Goal: Task Accomplishment & Management: Use online tool/utility

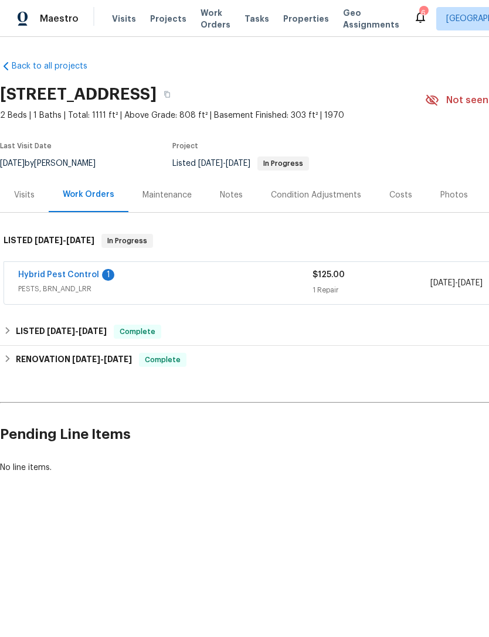
click at [102, 278] on div "1" at bounding box center [108, 275] width 12 height 12
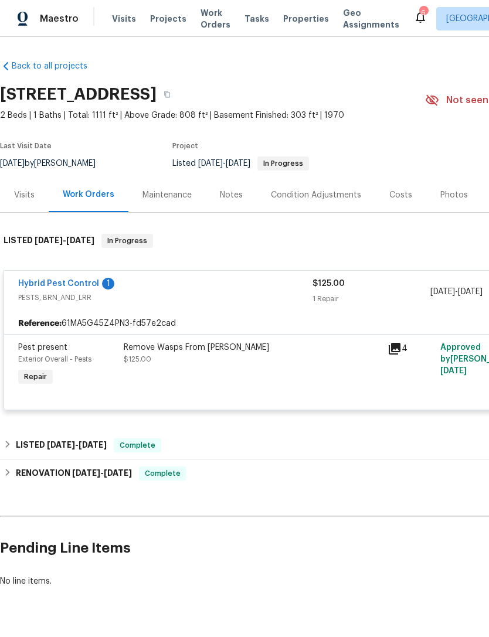
click at [188, 356] on div "Remove Wasps From [PERSON_NAME] $125.00" at bounding box center [252, 353] width 257 height 23
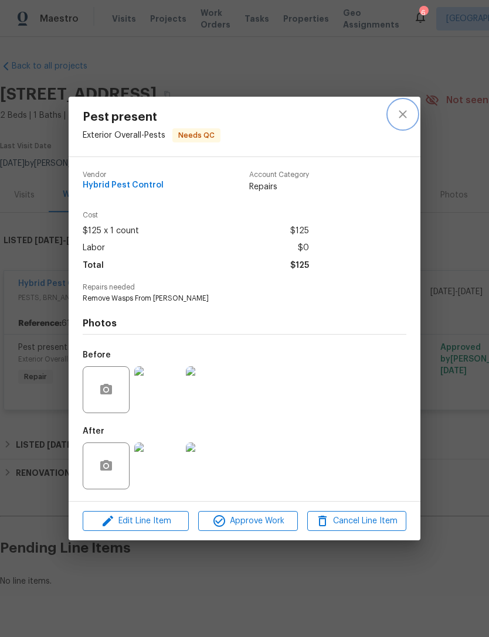
click at [410, 111] on button "close" at bounding box center [403, 114] width 28 height 28
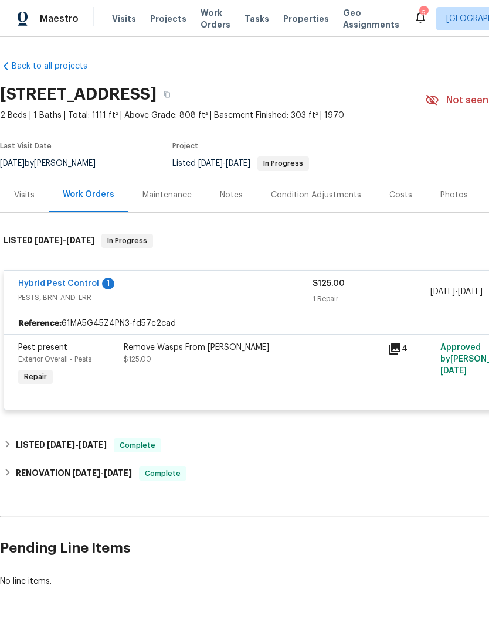
click at [102, 278] on div "1" at bounding box center [108, 284] width 12 height 12
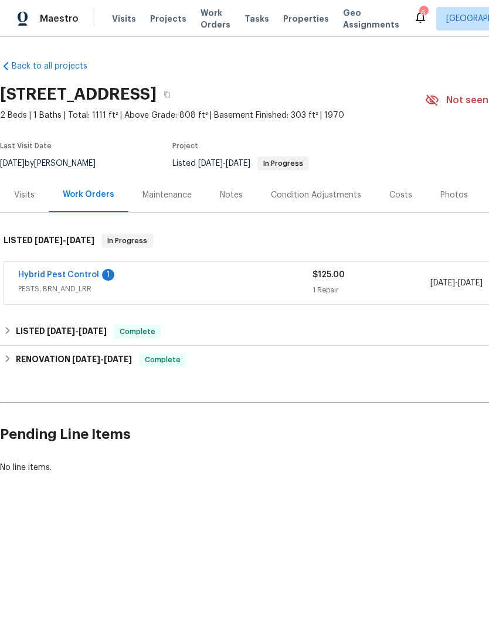
click at [105, 277] on div "1" at bounding box center [108, 275] width 12 height 12
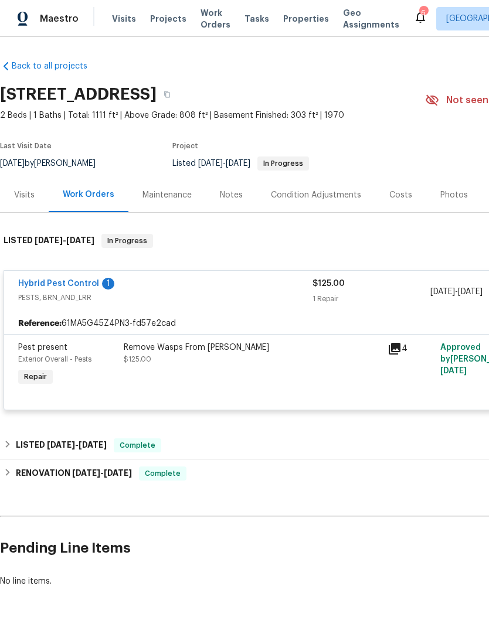
click at [59, 280] on link "Hybrid Pest Control" at bounding box center [58, 284] width 81 height 8
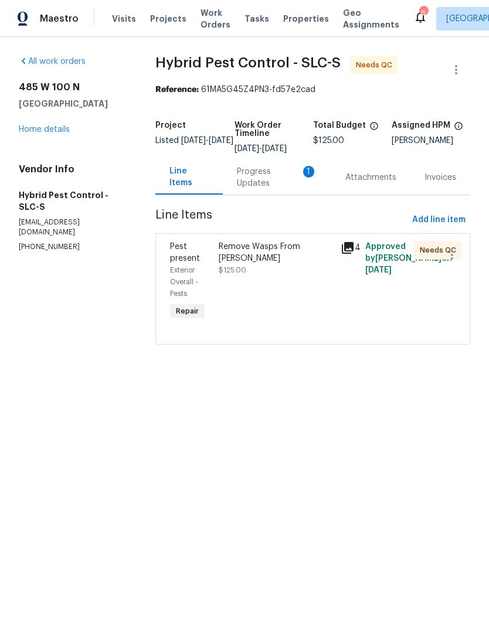
click at [281, 186] on div "Progress Updates 1" at bounding box center [277, 177] width 80 height 23
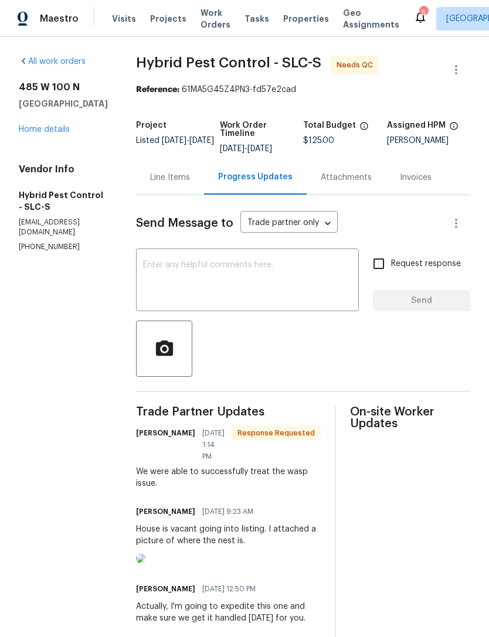
click at [57, 127] on link "Home details" at bounding box center [44, 129] width 51 height 8
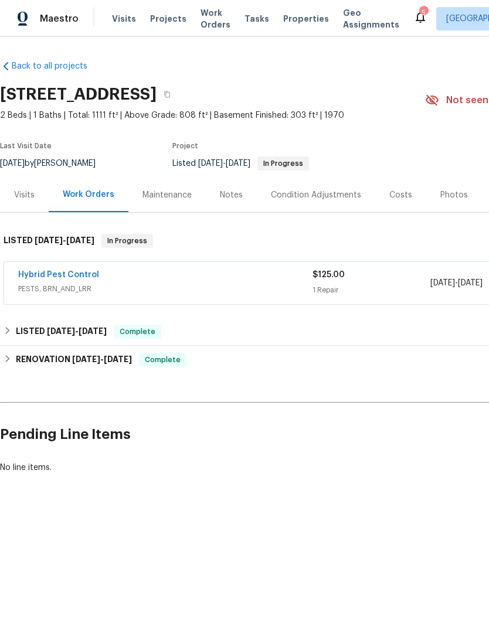
click at [66, 271] on link "Hybrid Pest Control" at bounding box center [58, 275] width 81 height 8
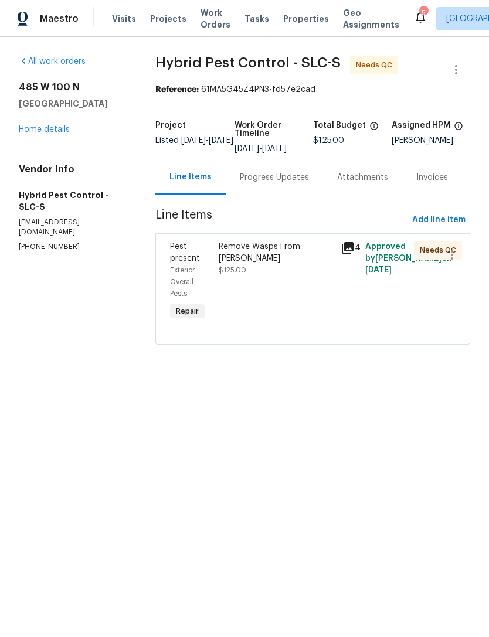
click at [285, 291] on div "Remove Wasps From Eaves $125.00" at bounding box center [276, 281] width 122 height 89
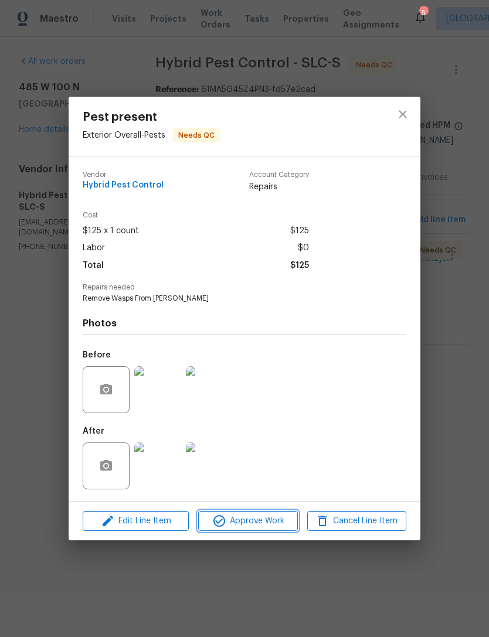
click at [257, 522] on span "Approve Work" at bounding box center [248, 521] width 92 height 15
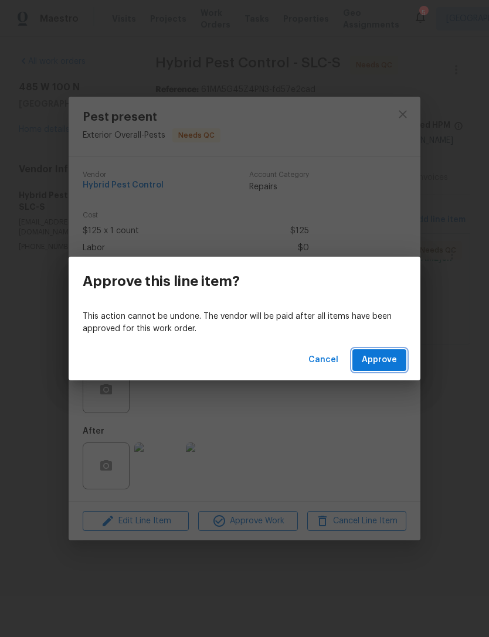
click at [396, 356] on span "Approve" at bounding box center [379, 360] width 35 height 15
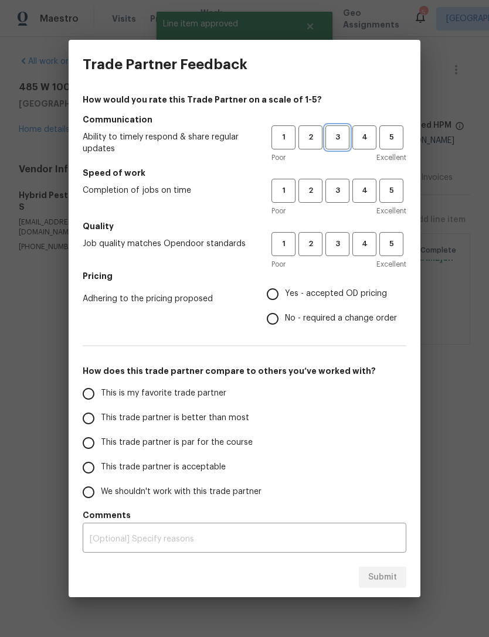
click at [335, 127] on button "3" at bounding box center [337, 137] width 24 height 24
click at [344, 179] on button "3" at bounding box center [337, 191] width 24 height 24
click at [341, 252] on button "3" at bounding box center [337, 244] width 24 height 24
click at [283, 285] on input "Yes - accepted OD pricing" at bounding box center [272, 294] width 25 height 25
radio input "true"
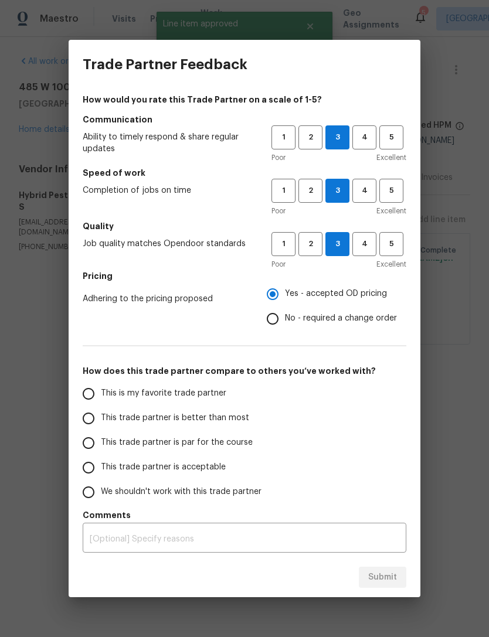
click at [97, 390] on input "This is my favorite trade partner" at bounding box center [88, 394] width 25 height 25
click at [389, 578] on span "Submit" at bounding box center [382, 577] width 29 height 15
radio input "true"
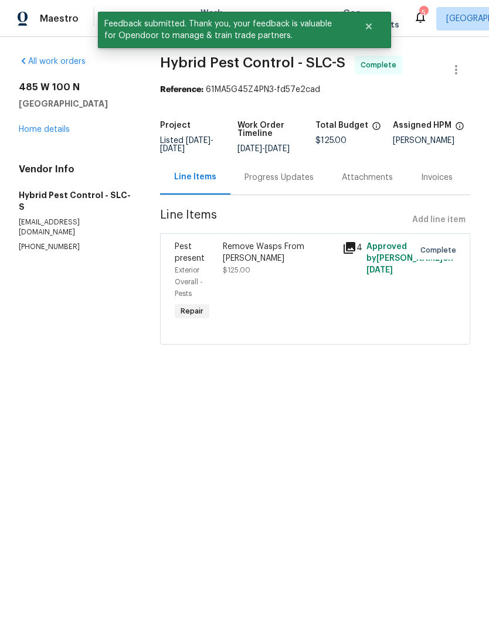
click at [51, 127] on link "Home details" at bounding box center [44, 129] width 51 height 8
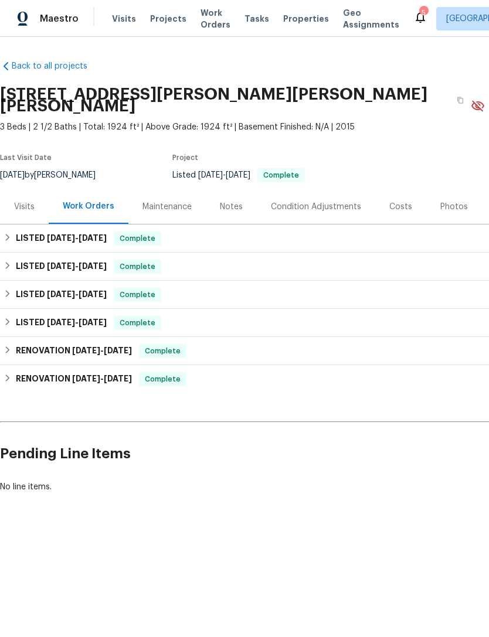
click at [396, 201] on div "Costs" at bounding box center [400, 207] width 23 height 12
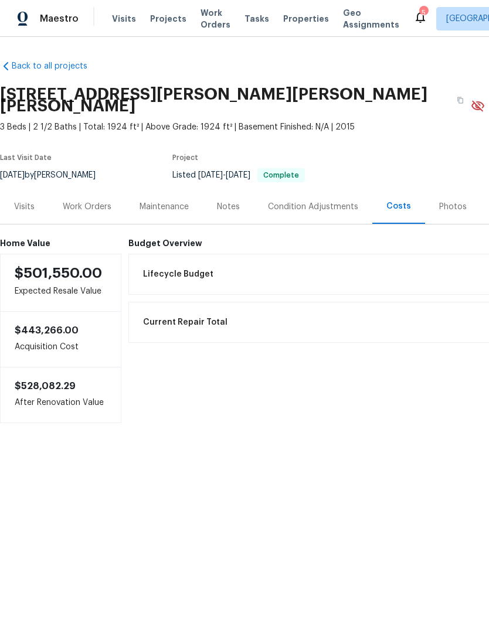
click at [458, 201] on div "Photos" at bounding box center [453, 207] width 28 height 12
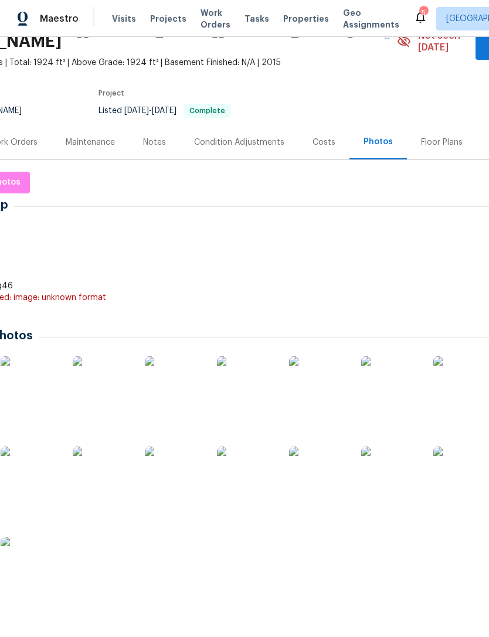
scroll to position [65, 86]
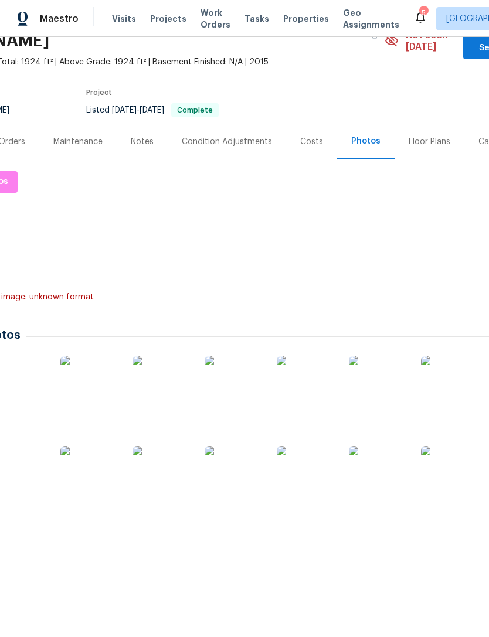
click at [459, 456] on img at bounding box center [450, 475] width 59 height 59
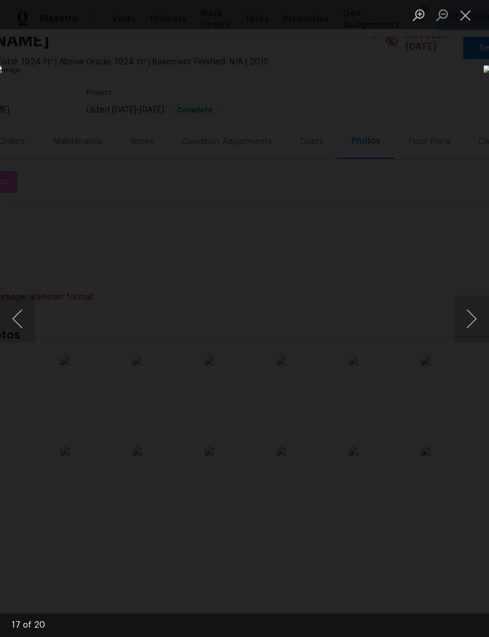
click at [465, 8] on button "Close lightbox" at bounding box center [465, 15] width 23 height 21
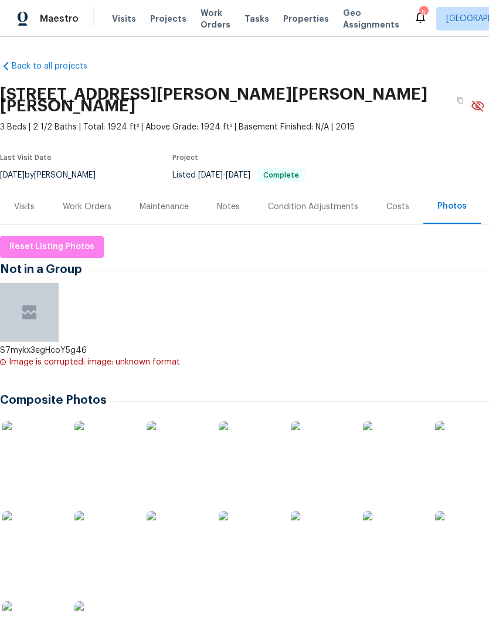
scroll to position [0, 0]
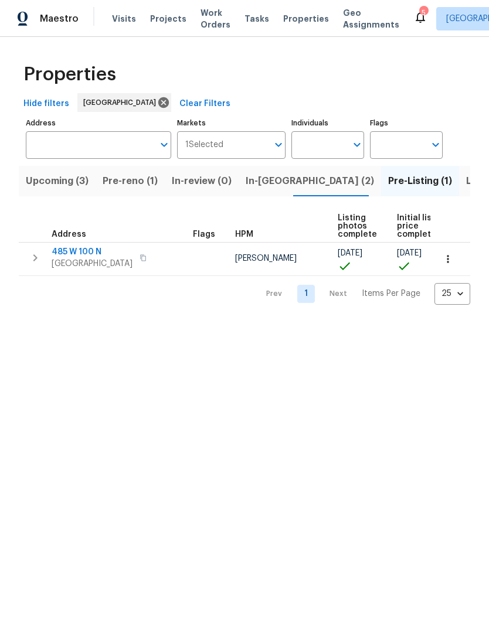
click at [265, 175] on span "In-[GEOGRAPHIC_DATA] (2)" at bounding box center [310, 181] width 128 height 16
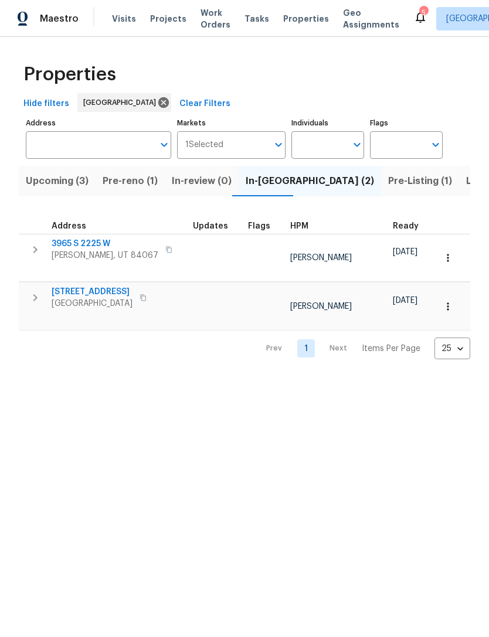
click at [381, 173] on button "Pre-Listing (1)" at bounding box center [420, 181] width 78 height 30
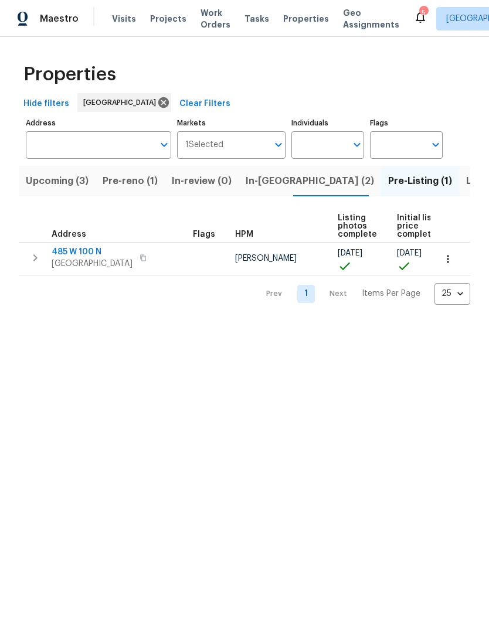
click at [455, 257] on button "button" at bounding box center [448, 259] width 26 height 26
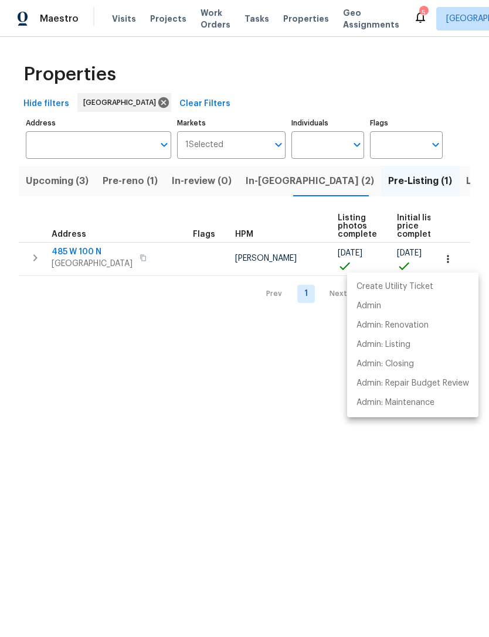
click at [85, 243] on div at bounding box center [244, 318] width 489 height 637
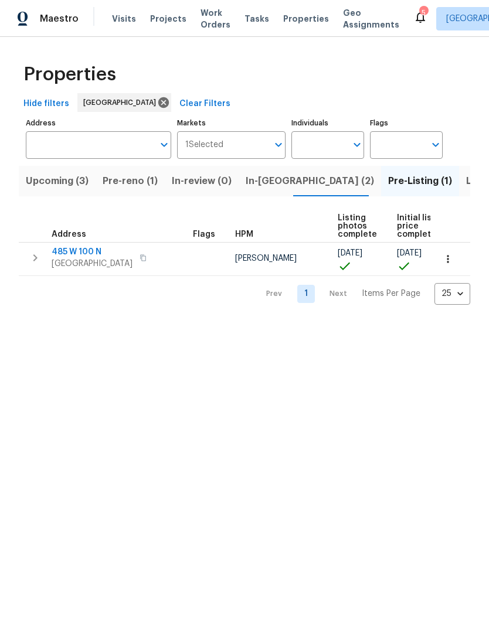
click at [85, 242] on div "Create Utility Ticket Admin Admin: Renovation Admin: Listing Admin: Closing Adm…" at bounding box center [244, 318] width 489 height 637
click at [80, 257] on span "485 W 100 N" at bounding box center [92, 252] width 81 height 12
click at [62, 180] on span "Upcoming (3)" at bounding box center [57, 181] width 63 height 16
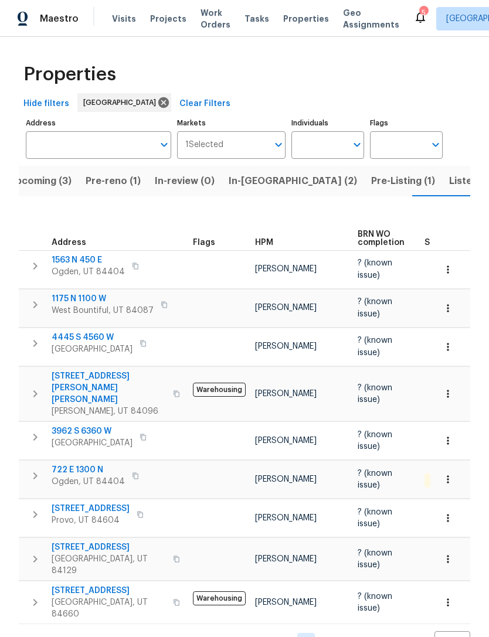
click at [449, 181] on span "Listed (19)" at bounding box center [473, 181] width 49 height 16
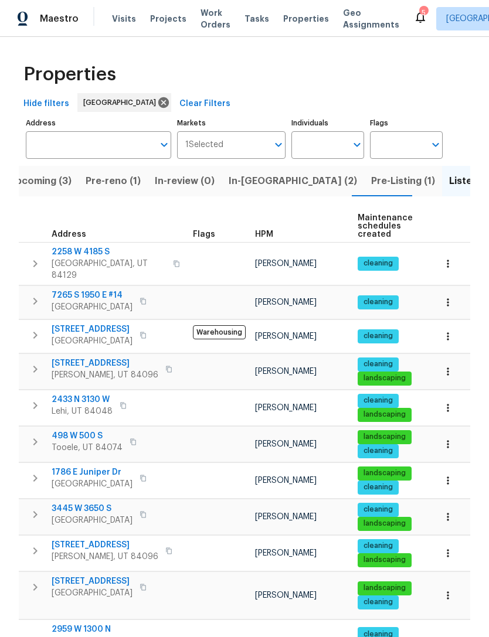
click at [101, 362] on span "[STREET_ADDRESS]" at bounding box center [105, 364] width 107 height 12
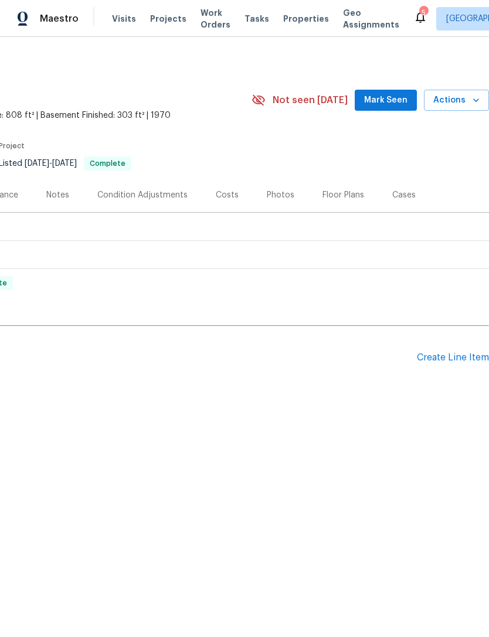
scroll to position [0, 174]
click at [451, 100] on span "Actions" at bounding box center [456, 100] width 46 height 15
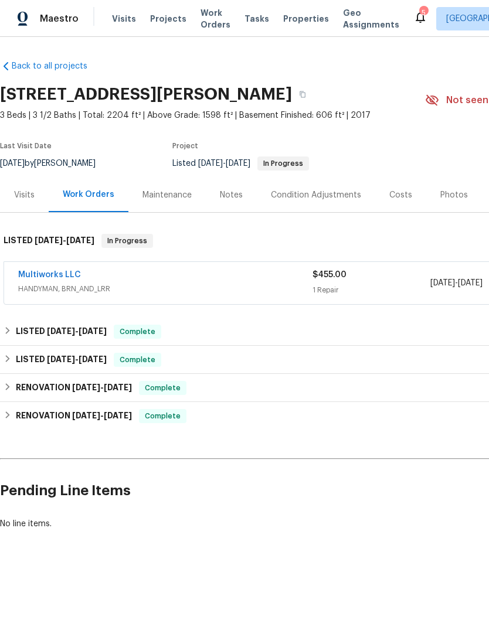
click at [453, 191] on div "Photos" at bounding box center [454, 195] width 28 height 12
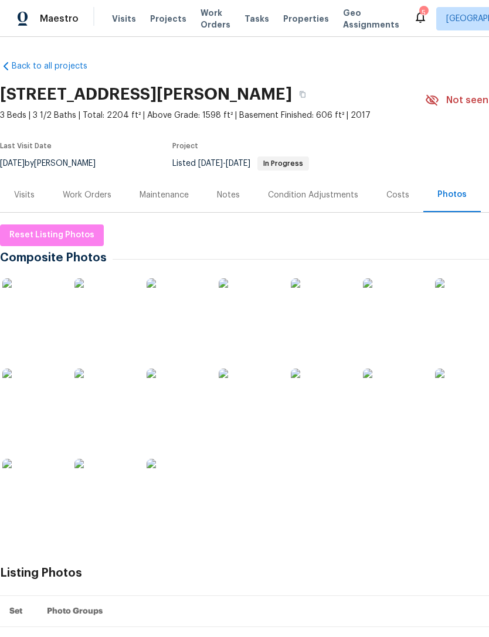
click at [399, 391] on img at bounding box center [392, 398] width 59 height 59
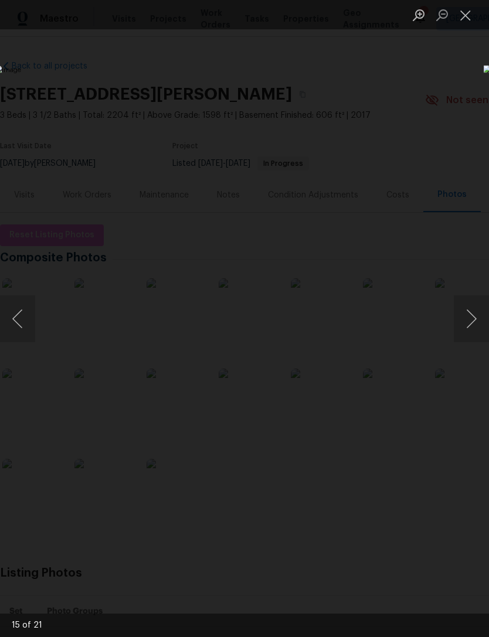
click at [468, 8] on button "Close lightbox" at bounding box center [465, 15] width 23 height 21
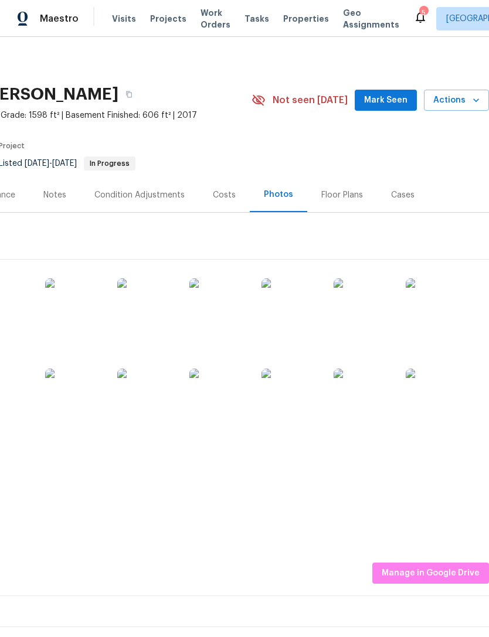
scroll to position [0, 174]
click at [423, 312] on img at bounding box center [435, 307] width 59 height 59
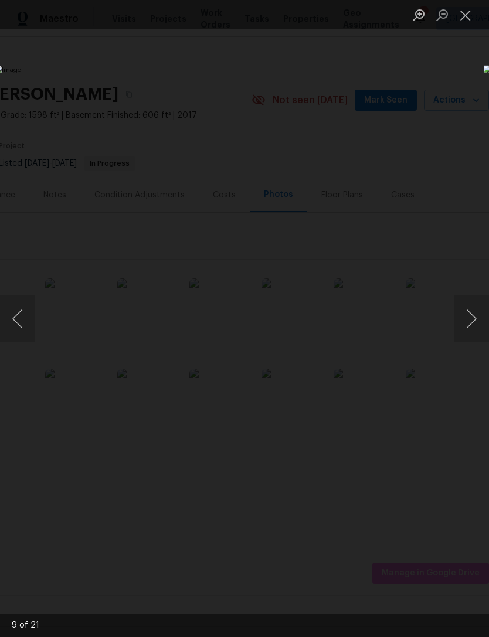
click at [475, 5] on button "Close lightbox" at bounding box center [465, 15] width 23 height 21
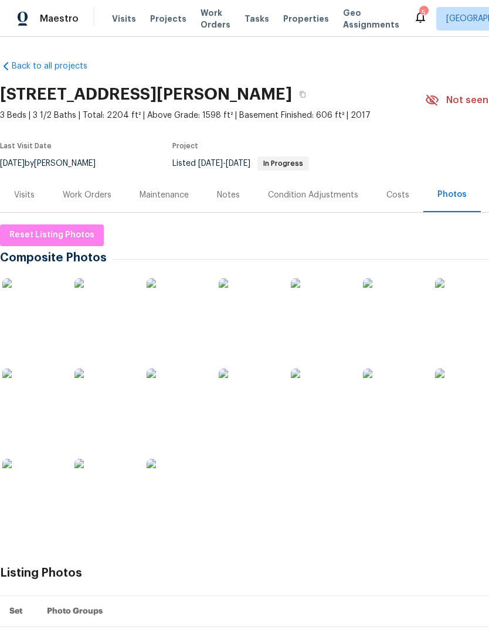
scroll to position [0, -1]
